Goal: Transaction & Acquisition: Purchase product/service

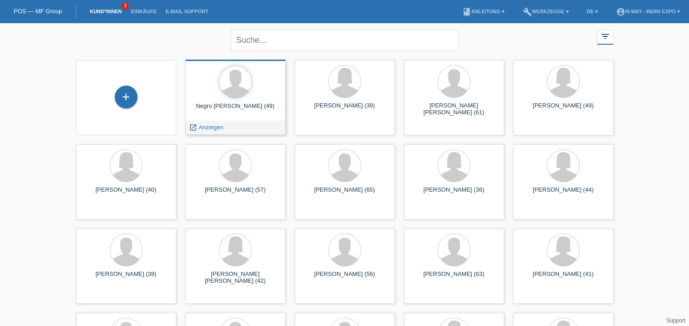
click at [254, 98] on div at bounding box center [236, 83] width 86 height 34
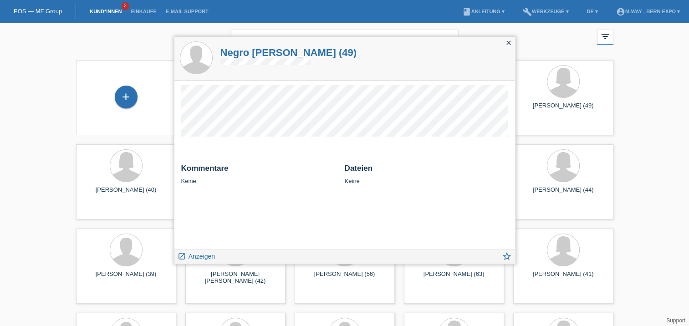
click at [510, 44] on icon "close" at bounding box center [508, 42] width 7 height 7
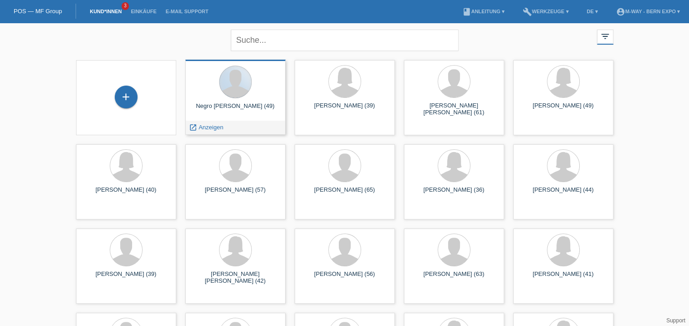
click at [245, 94] on div at bounding box center [235, 82] width 33 height 33
click at [267, 91] on div at bounding box center [236, 83] width 86 height 34
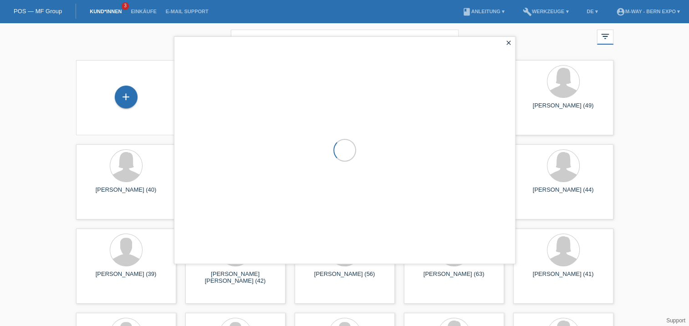
click at [267, 91] on div at bounding box center [345, 150] width 341 height 227
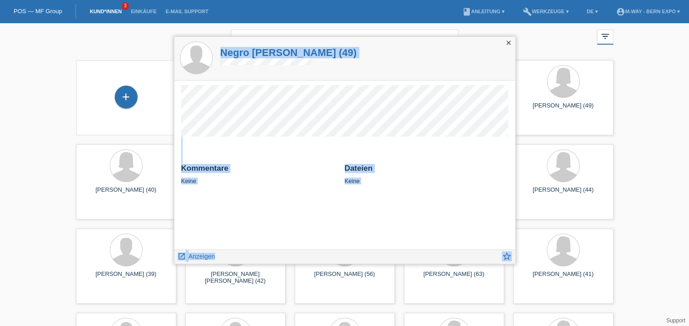
click at [477, 164] on h2 "Dateien" at bounding box center [427, 171] width 164 height 14
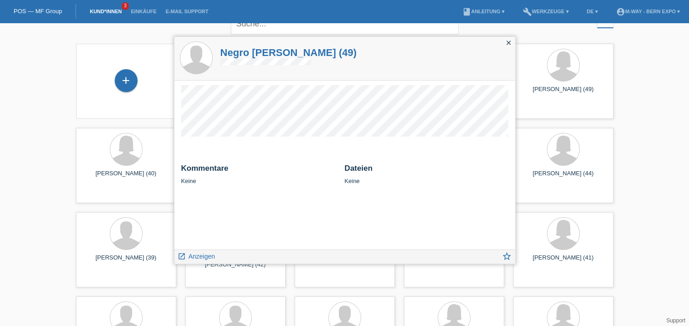
scroll to position [15, 0]
click at [511, 42] on icon "close" at bounding box center [508, 42] width 7 height 7
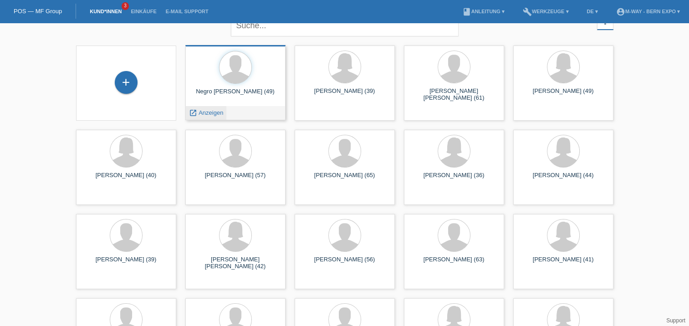
click at [191, 112] on icon "launch" at bounding box center [193, 113] width 8 height 8
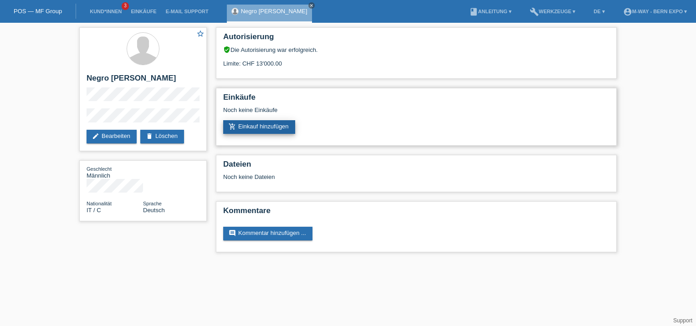
click at [272, 126] on link "add_shopping_cart Einkauf hinzufügen" at bounding box center [259, 127] width 72 height 14
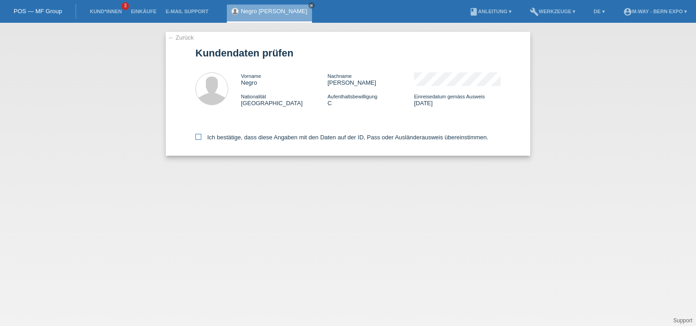
click at [200, 137] on icon at bounding box center [198, 137] width 6 height 6
click at [200, 137] on input "Ich bestätige, dass diese Angaben mit den Daten auf der ID, Pass oder Ausländer…" at bounding box center [198, 137] width 6 height 6
checkbox input "true"
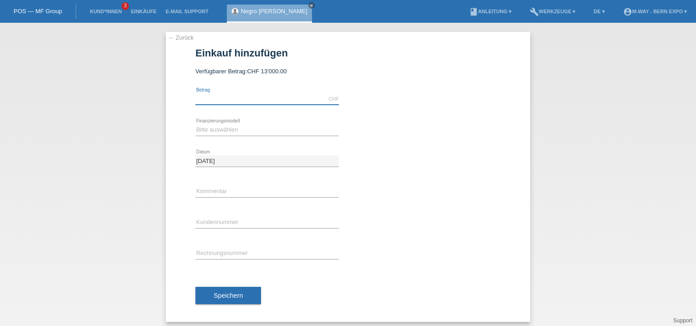
click at [240, 98] on input "text" at bounding box center [267, 98] width 144 height 11
click at [175, 95] on div "← Zurück Einkauf hinzufügen Verfügbarer Betrag: CHF 13'000.00 error Betrag" at bounding box center [348, 177] width 364 height 290
click at [233, 101] on input "text" at bounding box center [267, 98] width 144 height 11
type input "4"
type input "5040.60"
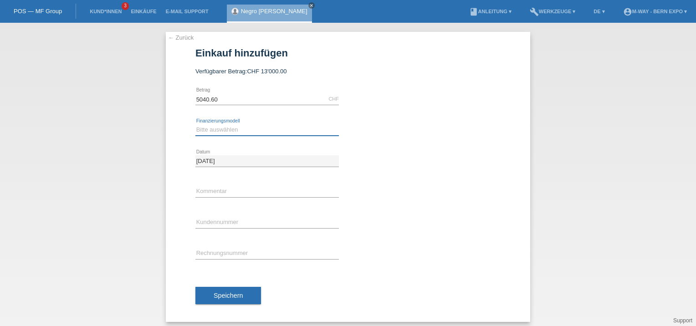
click at [236, 128] on select "Bitte auswählen Fixe Raten Kauf auf Rechnung mit Teilzahlungsoption" at bounding box center [267, 129] width 144 height 11
select select "77"
click at [195, 124] on select "Bitte auswählen Fixe Raten Kauf auf Rechnung mit Teilzahlungsoption" at bounding box center [267, 129] width 144 height 11
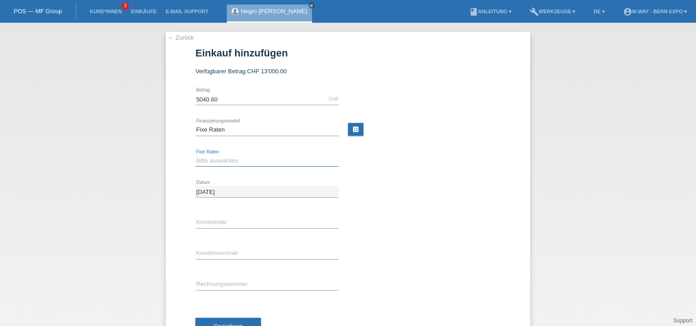
click at [226, 159] on select "Bitte auswählen 4 Raten 5 Raten 6 Raten 7 Raten 8 Raten 9 Raten 10 Raten 11 Rat…" at bounding box center [267, 160] width 144 height 11
select select "202"
click at [195, 155] on select "Bitte auswählen 4 Raten 5 Raten 6 Raten 7 Raten 8 Raten 9 Raten 10 Raten 11 Rat…" at bounding box center [267, 160] width 144 height 11
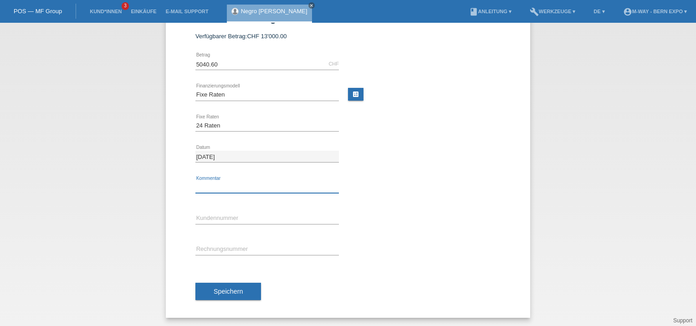
click at [226, 188] on input "text" at bounding box center [267, 187] width 144 height 11
type input "Roberto Negro"
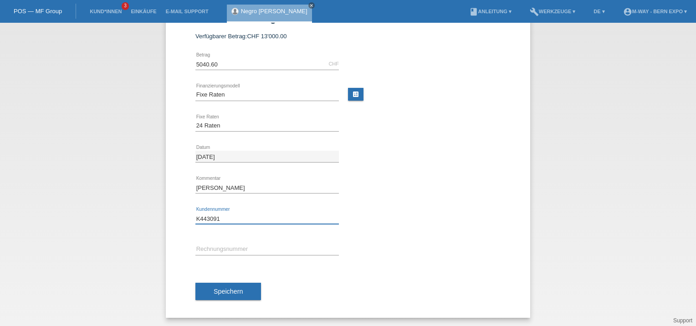
type input "K443091"
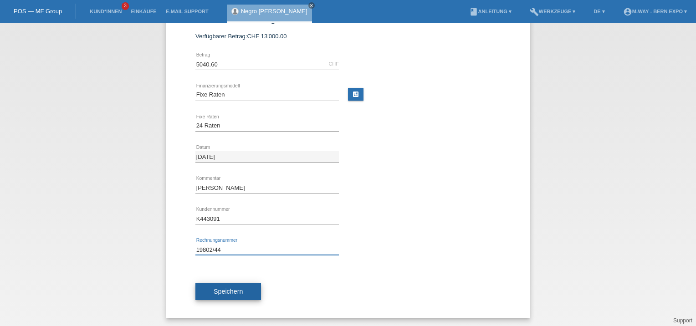
type input "19802/44"
click at [226, 291] on span "Speichern" at bounding box center [228, 291] width 29 height 7
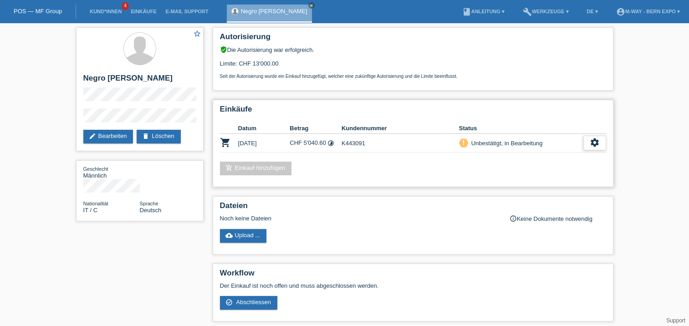
click at [593, 144] on icon "settings" at bounding box center [595, 143] width 10 height 10
click at [527, 186] on span "Abschliessen" at bounding box center [533, 184] width 38 height 11
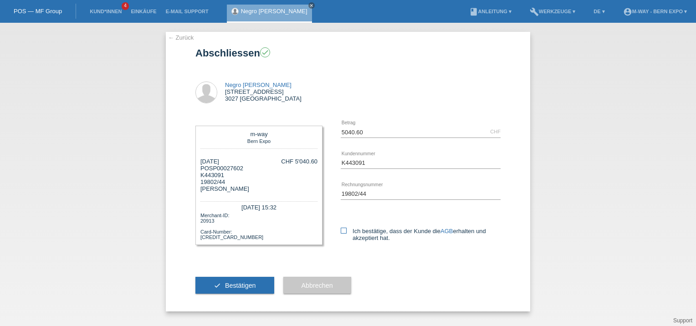
click at [344, 230] on icon at bounding box center [344, 231] width 6 height 6
click at [344, 230] on input "Ich bestätige, dass der Kunde die AGB erhalten und akzeptiert hat." at bounding box center [344, 231] width 6 height 6
checkbox input "true"
click at [245, 286] on span "Bestätigen" at bounding box center [240, 285] width 31 height 7
